Goal: Find contact information: Find contact information

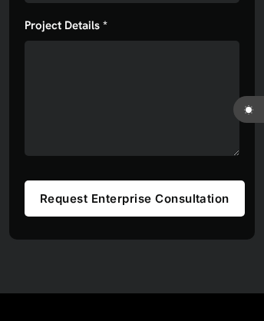
scroll to position [5225, 0]
